Goal: Transaction & Acquisition: Purchase product/service

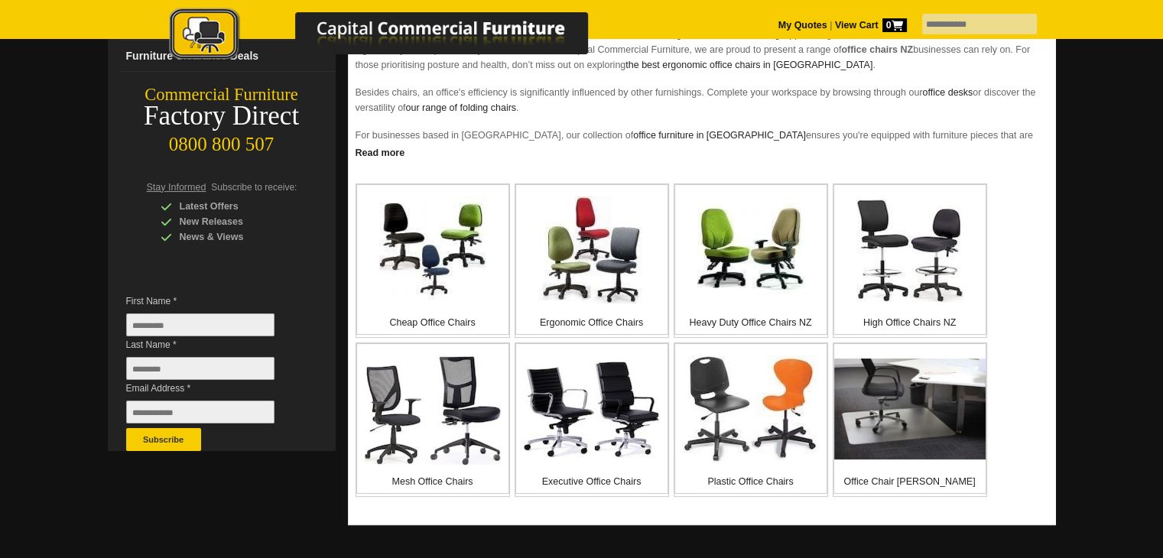
scroll to position [306, 0]
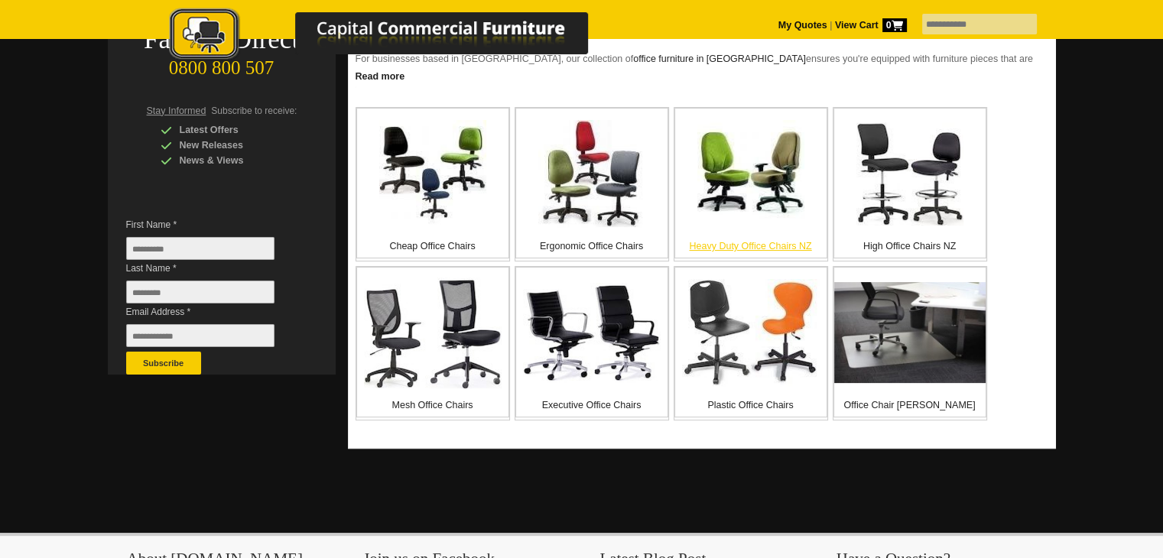
click at [734, 187] on img at bounding box center [750, 173] width 107 height 107
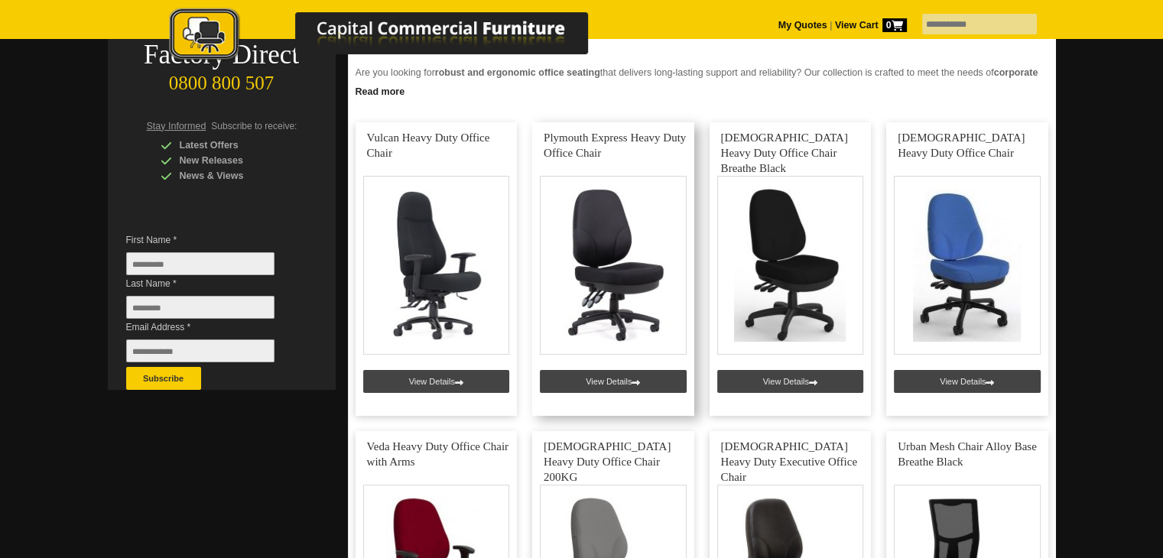
scroll to position [229, 0]
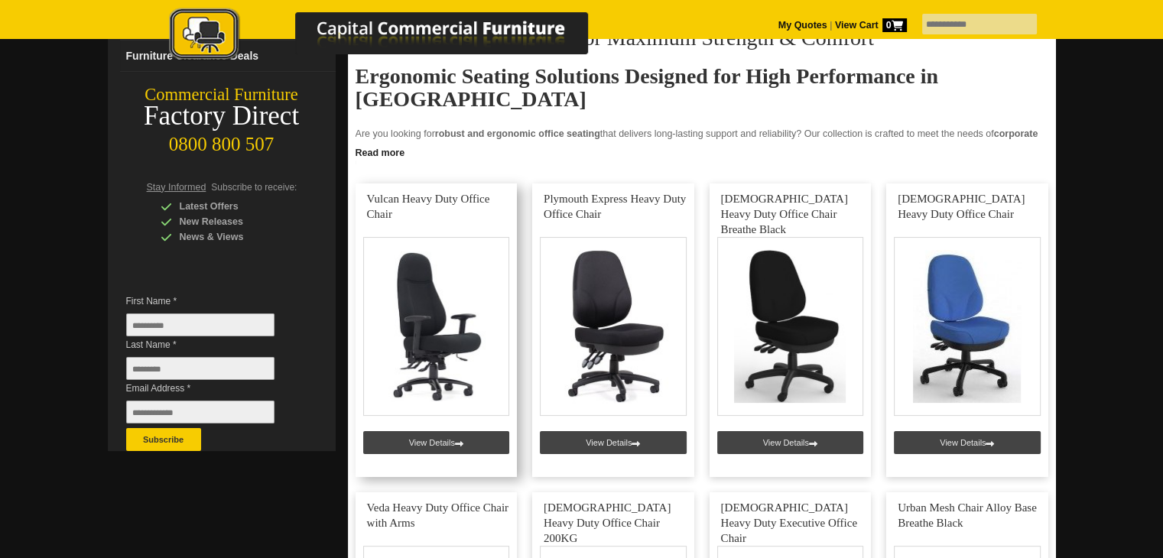
click at [446, 440] on link at bounding box center [437, 331] width 162 height 294
